Goal: Navigation & Orientation: Find specific page/section

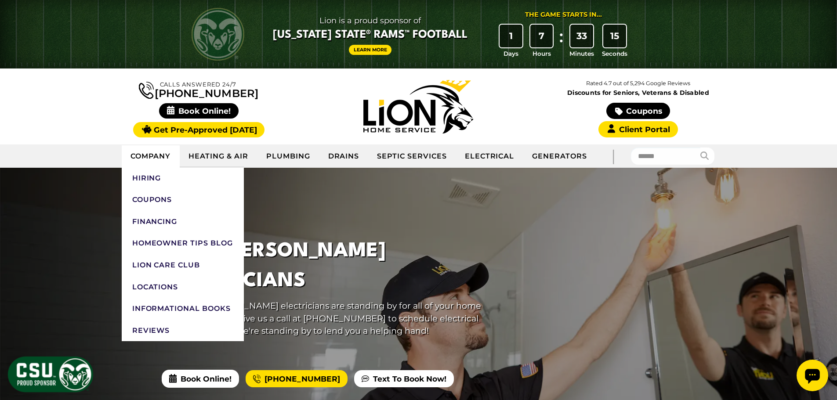
click at [146, 155] on link "Company" at bounding box center [151, 156] width 58 height 22
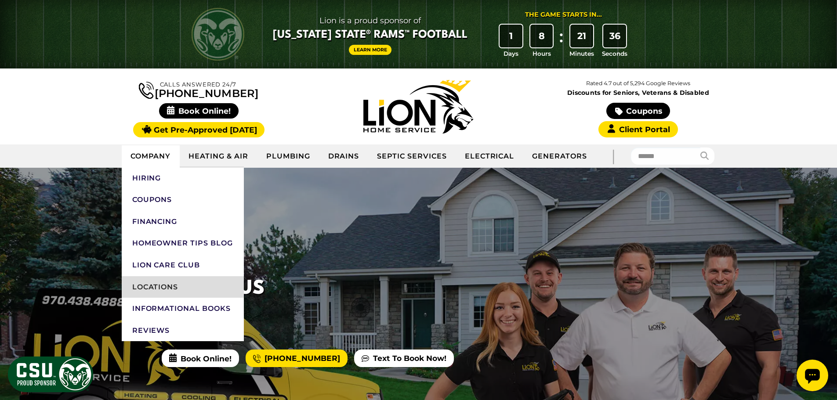
click at [173, 289] on link "Locations" at bounding box center [183, 287] width 122 height 22
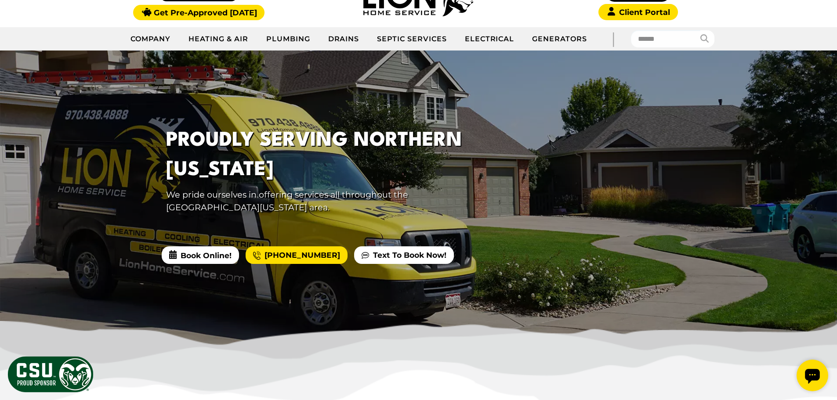
scroll to position [132, 0]
